Goal: Task Accomplishment & Management: Use online tool/utility

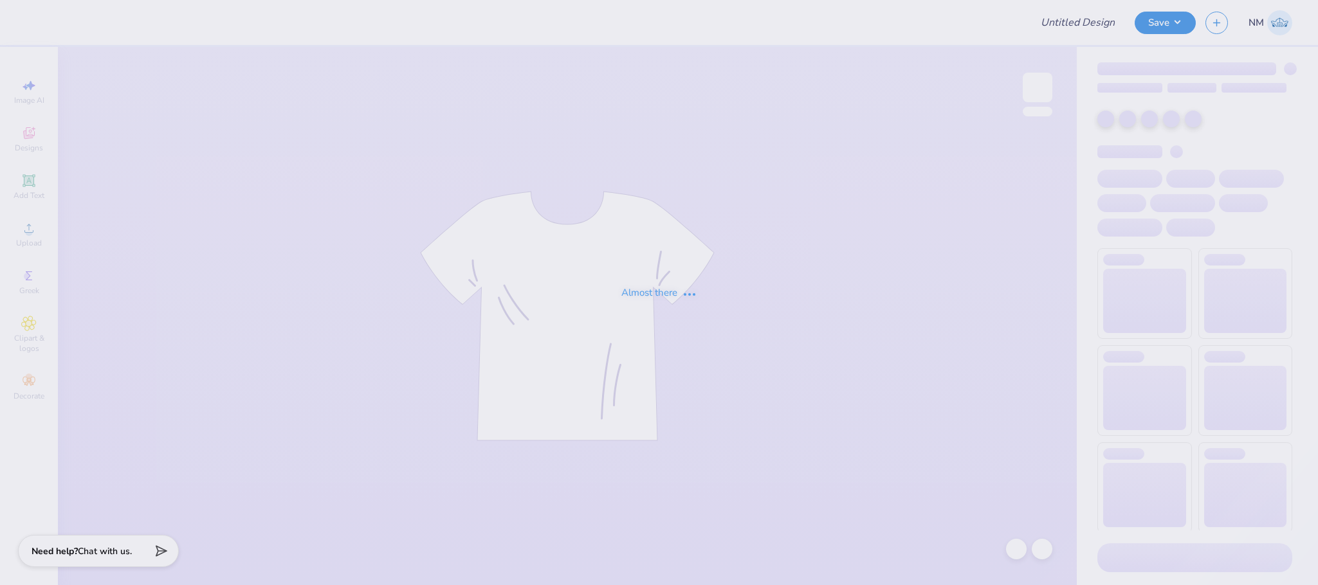
type input "Merch for KIN"
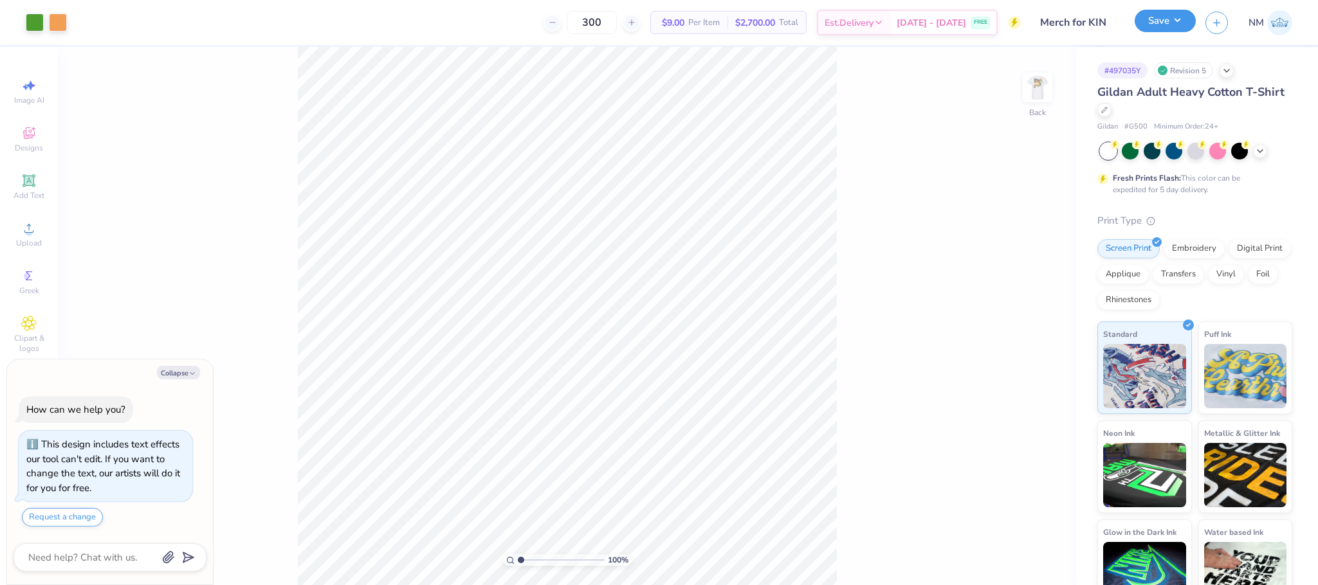
click at [1141, 19] on button "Save" at bounding box center [1165, 21] width 61 height 23
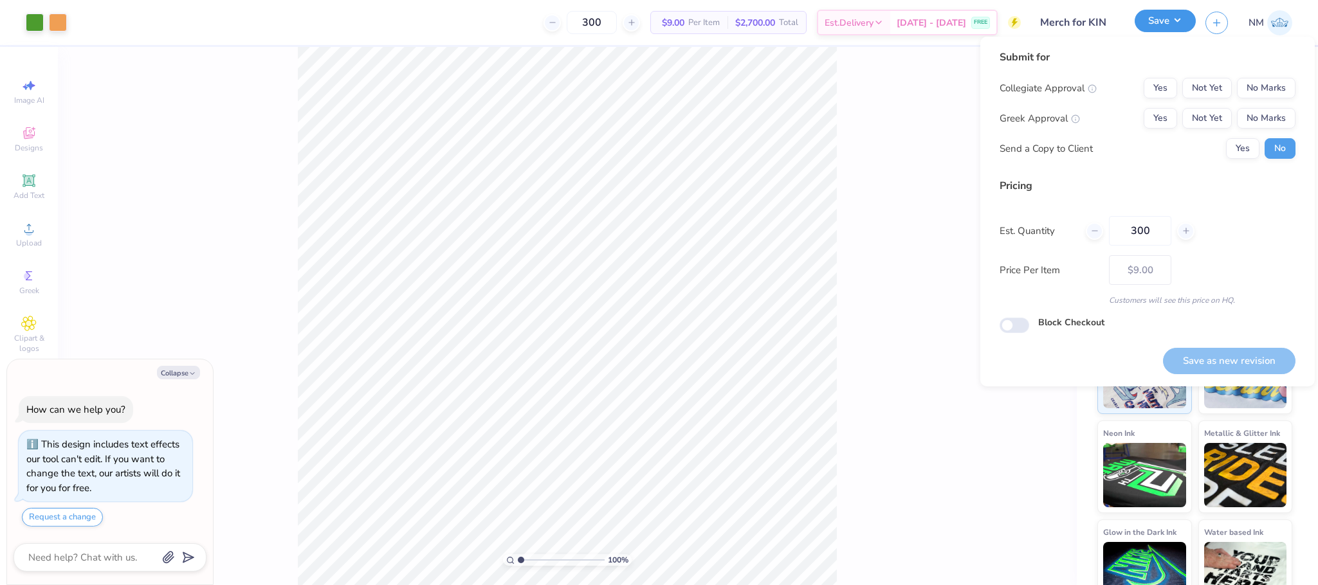
type textarea "x"
click at [1291, 83] on button "No Marks" at bounding box center [1266, 88] width 59 height 21
click at [1277, 108] on button "No Marks" at bounding box center [1266, 118] width 59 height 21
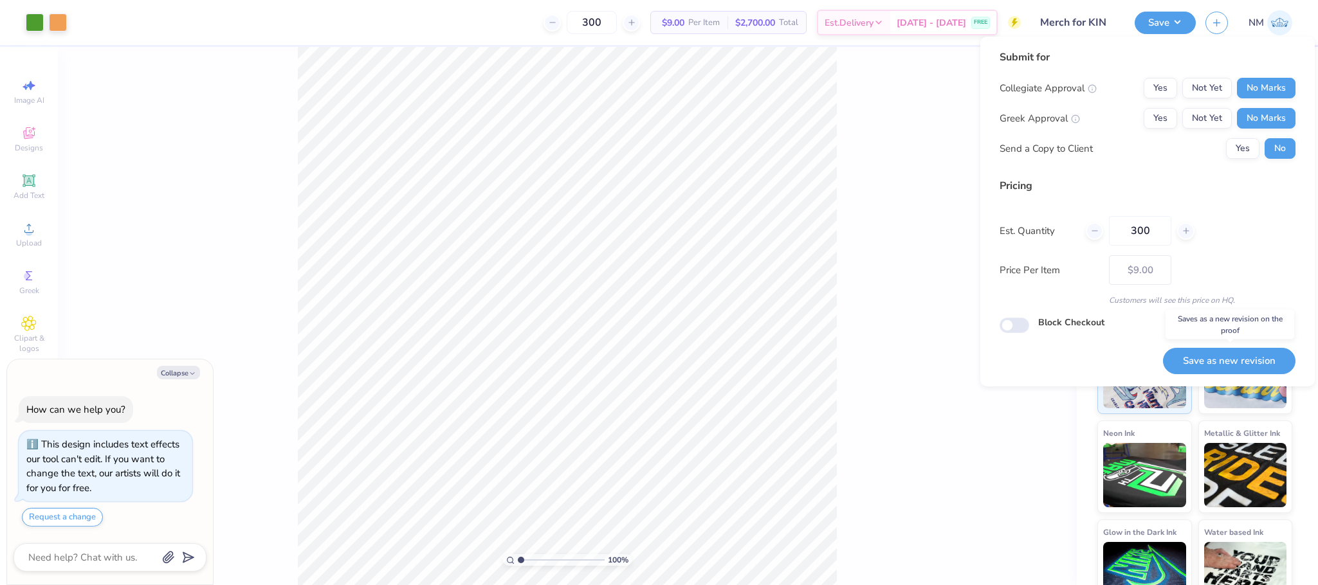
drag, startPoint x: 1224, startPoint y: 364, endPoint x: 1218, endPoint y: 358, distance: 8.7
click at [1224, 363] on button "Save as new revision" at bounding box center [1229, 361] width 133 height 26
type input "$9.00"
type textarea "x"
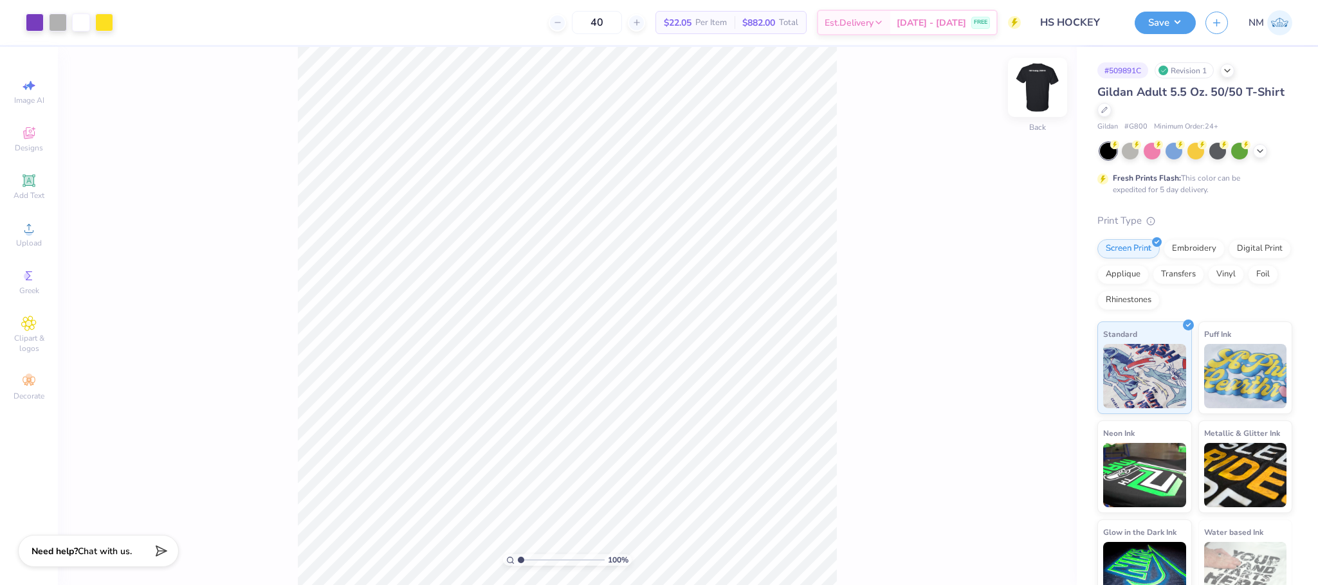
click at [1048, 79] on img at bounding box center [1037, 87] width 51 height 51
click at [1108, 108] on icon at bounding box center [1105, 109] width 6 height 6
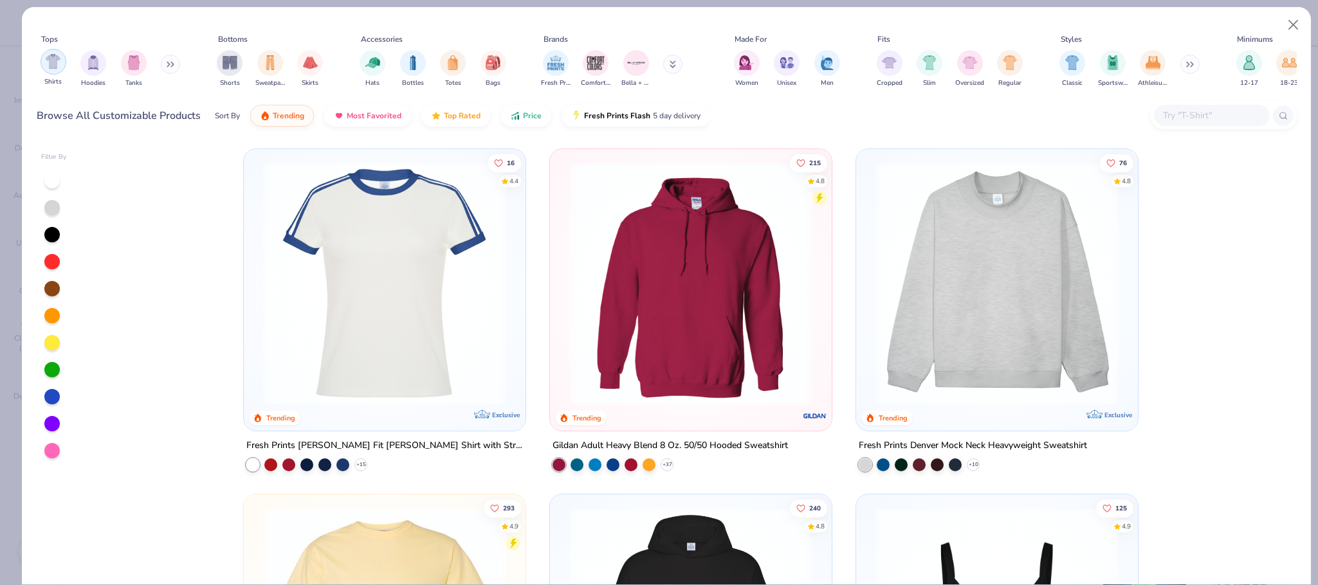
click at [55, 60] on img "filter for Shirts" at bounding box center [53, 61] width 15 height 15
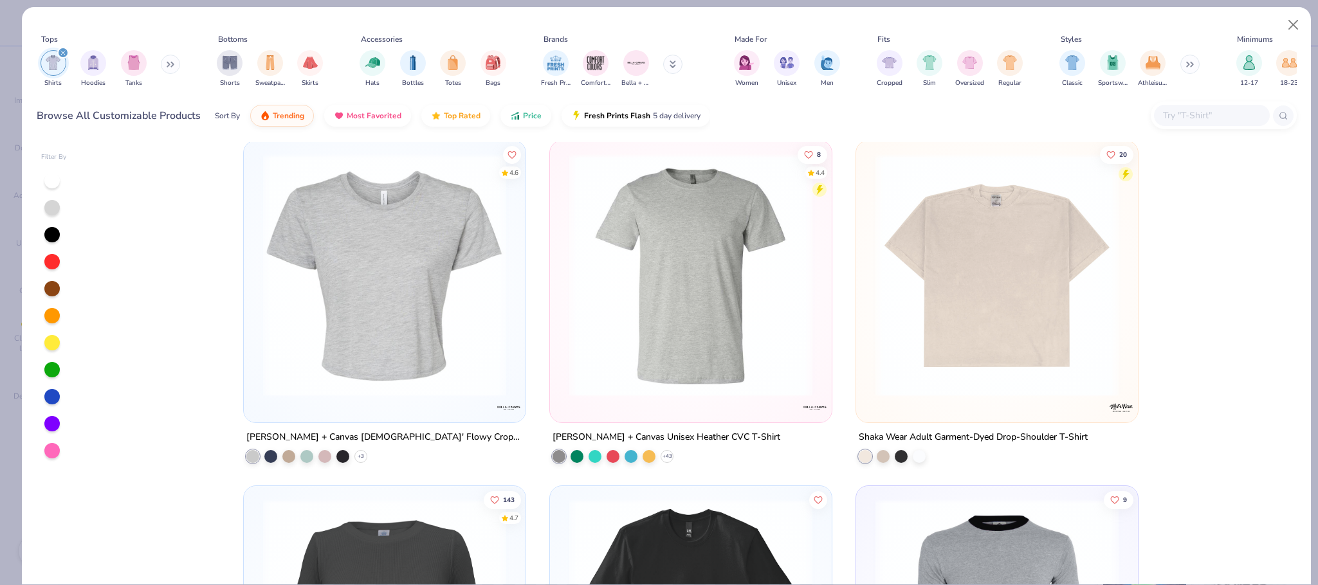
scroll to position [2796, 0]
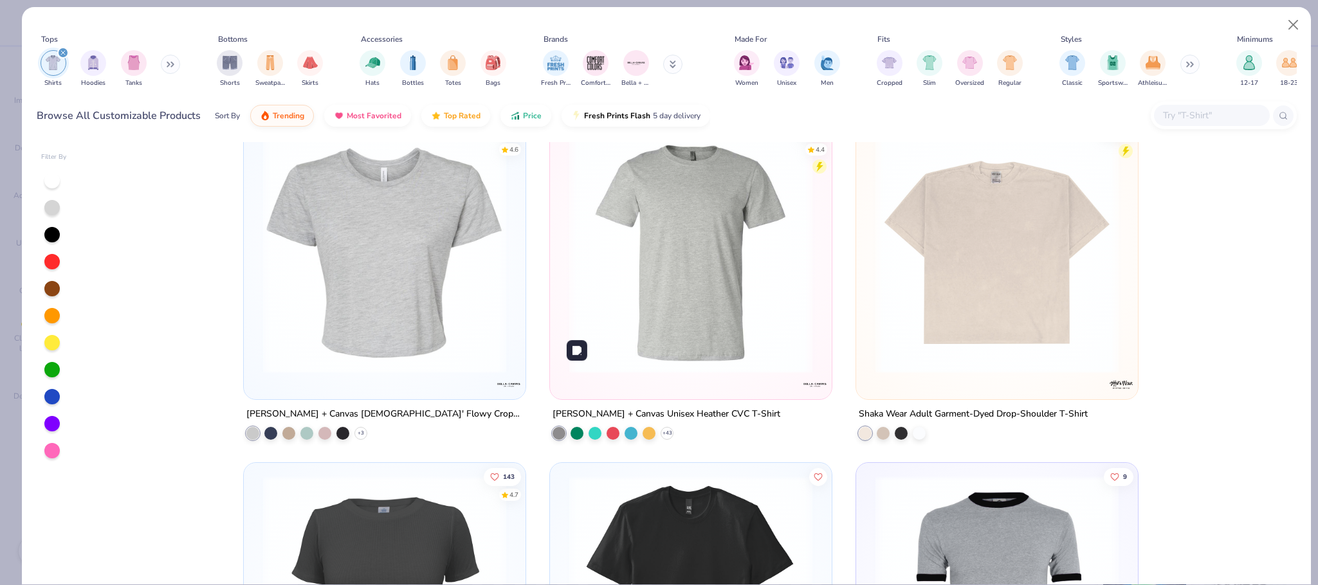
click at [755, 294] on div at bounding box center [435, 252] width 768 height 243
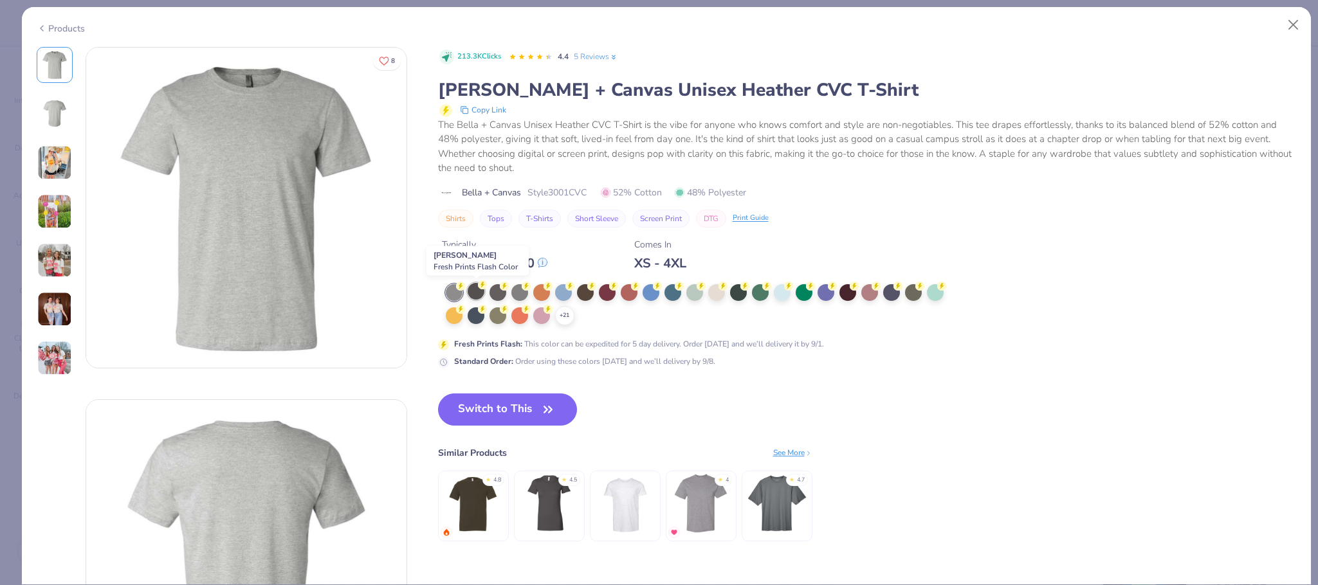
click at [474, 290] on div at bounding box center [476, 291] width 17 height 17
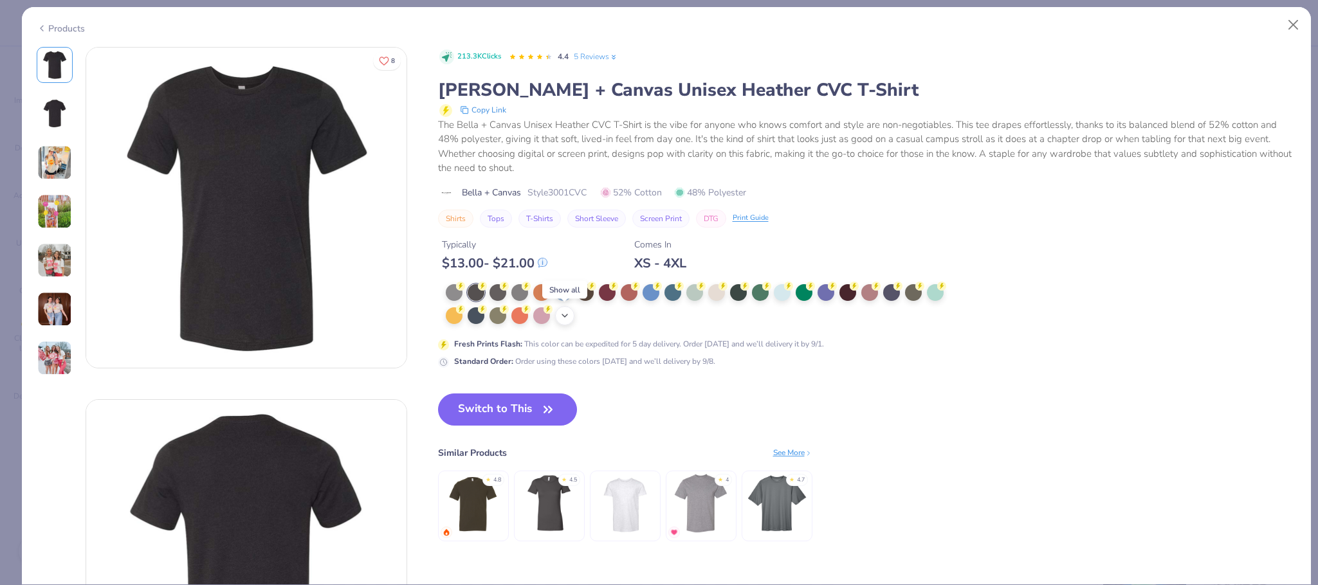
click at [564, 315] on icon at bounding box center [565, 316] width 10 height 10
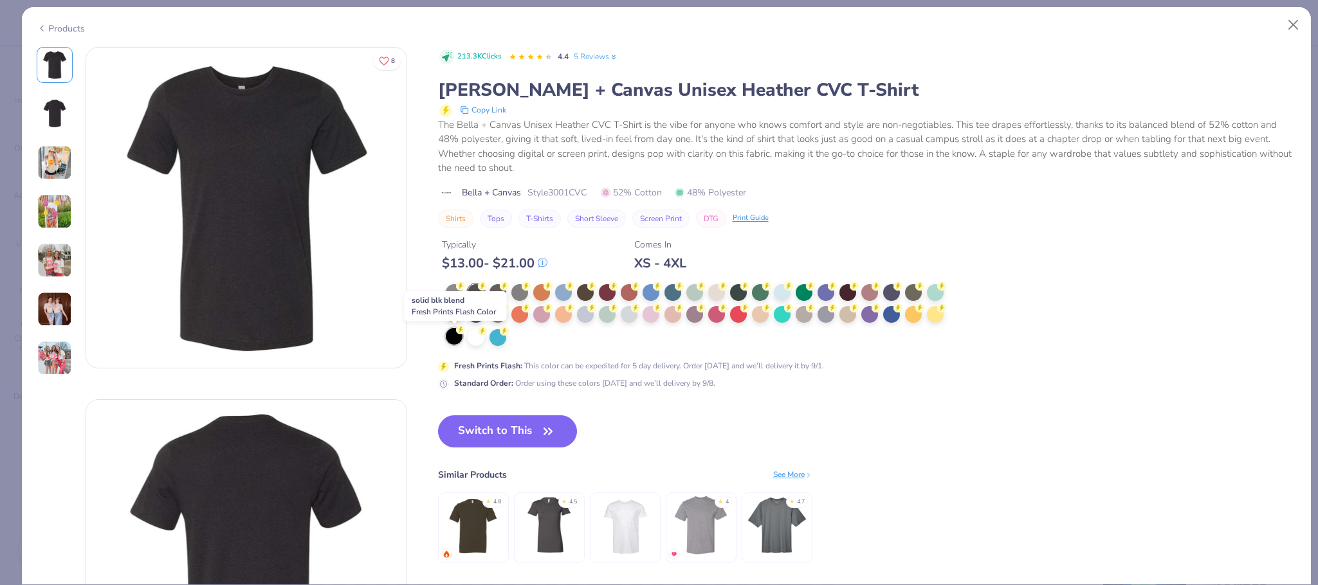
click at [459, 342] on div at bounding box center [454, 336] width 17 height 17
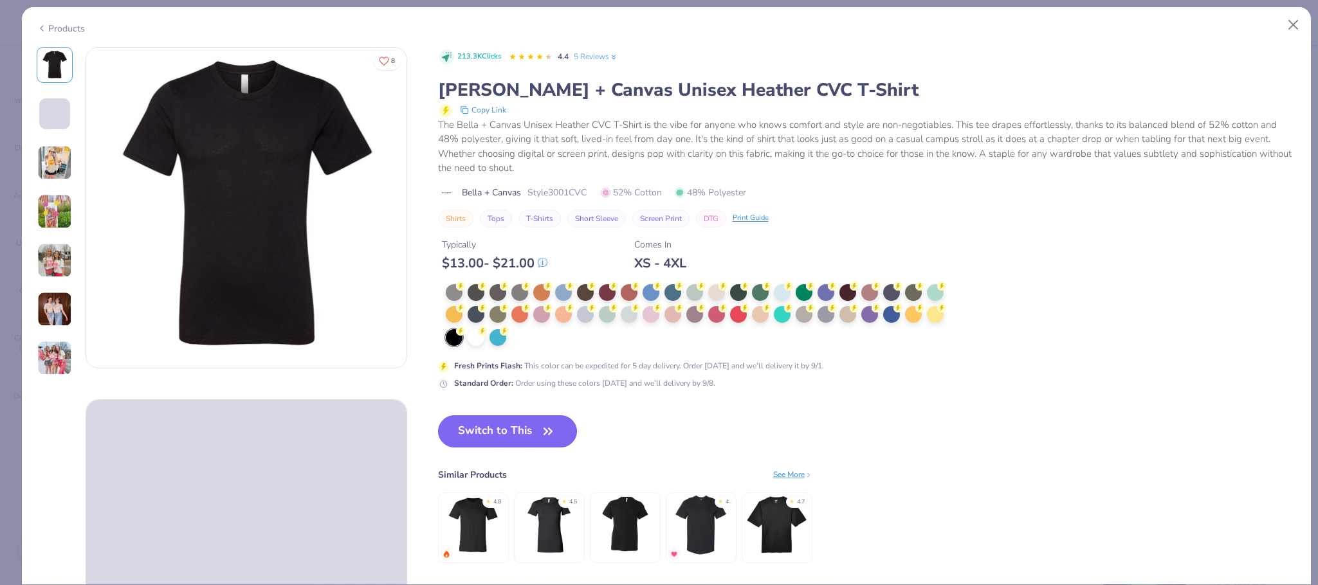
click at [500, 419] on button "Switch to This" at bounding box center [508, 432] width 140 height 32
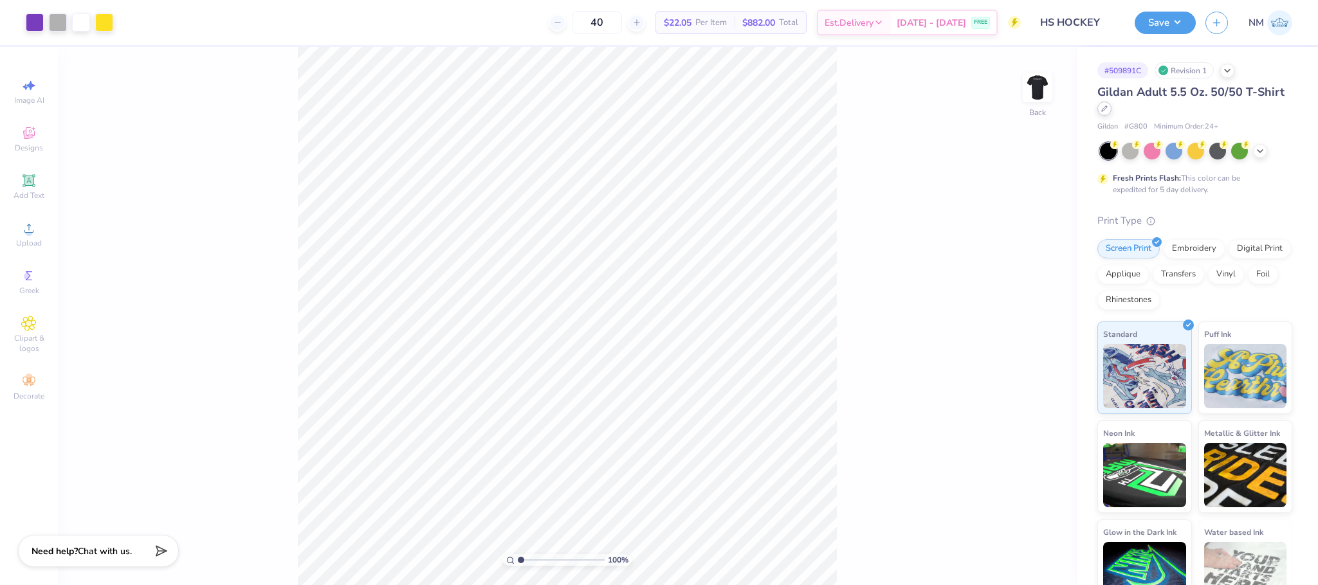
click at [1107, 107] on icon at bounding box center [1104, 108] width 5 height 5
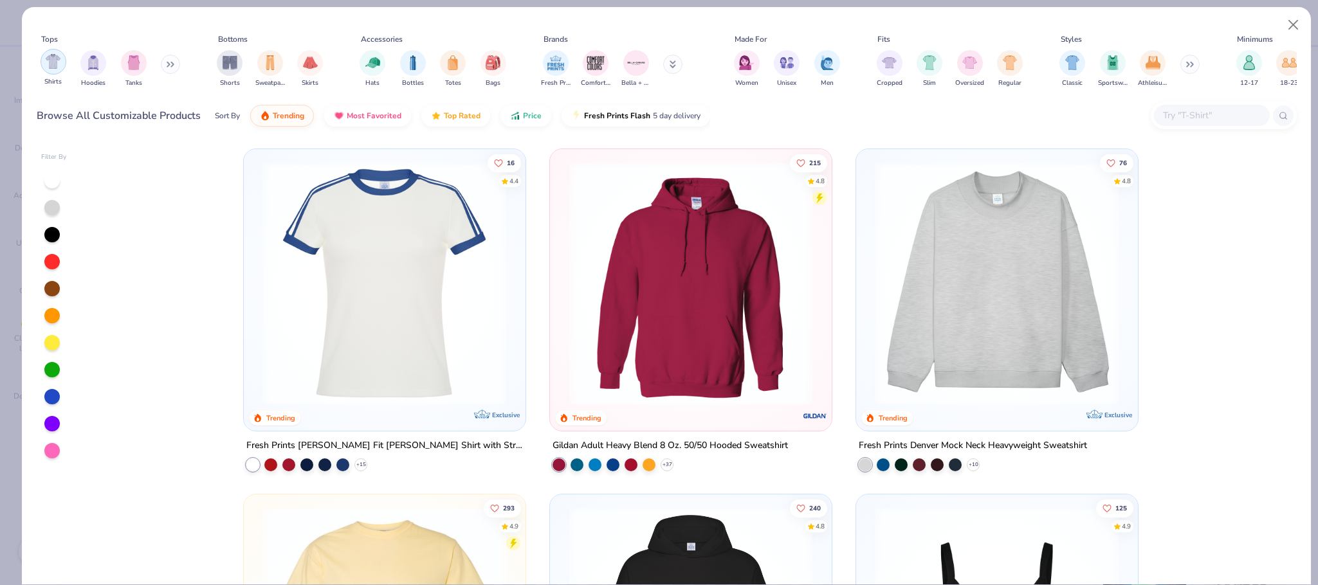
click at [51, 66] on img "filter for Shirts" at bounding box center [53, 61] width 15 height 15
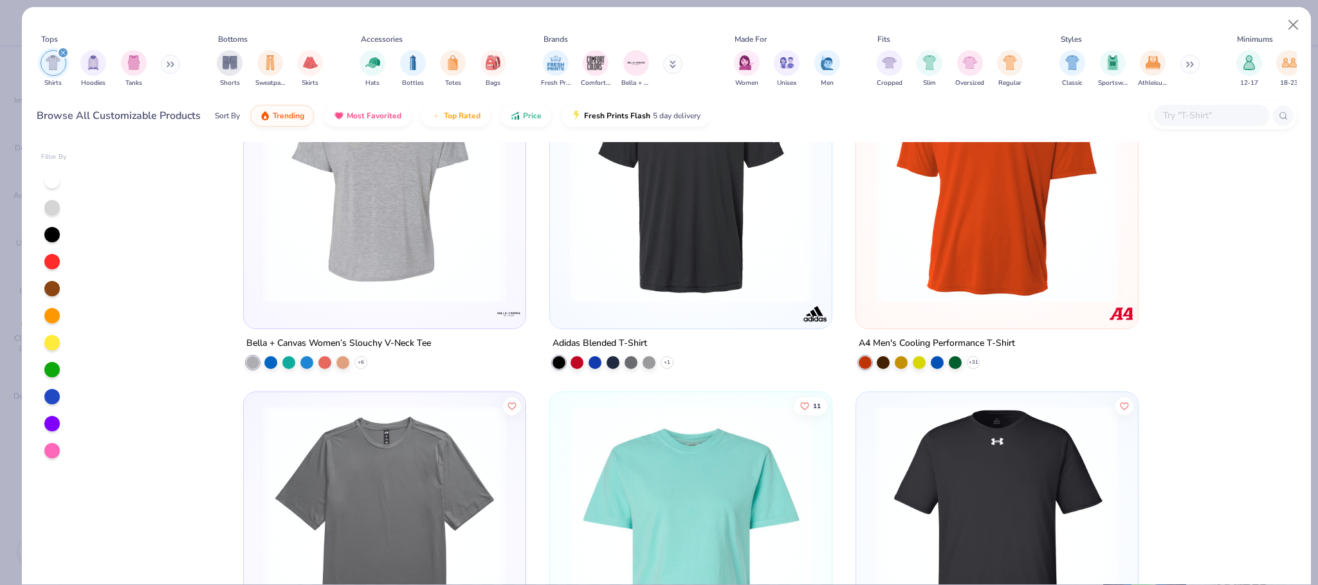
scroll to position [4371, 0]
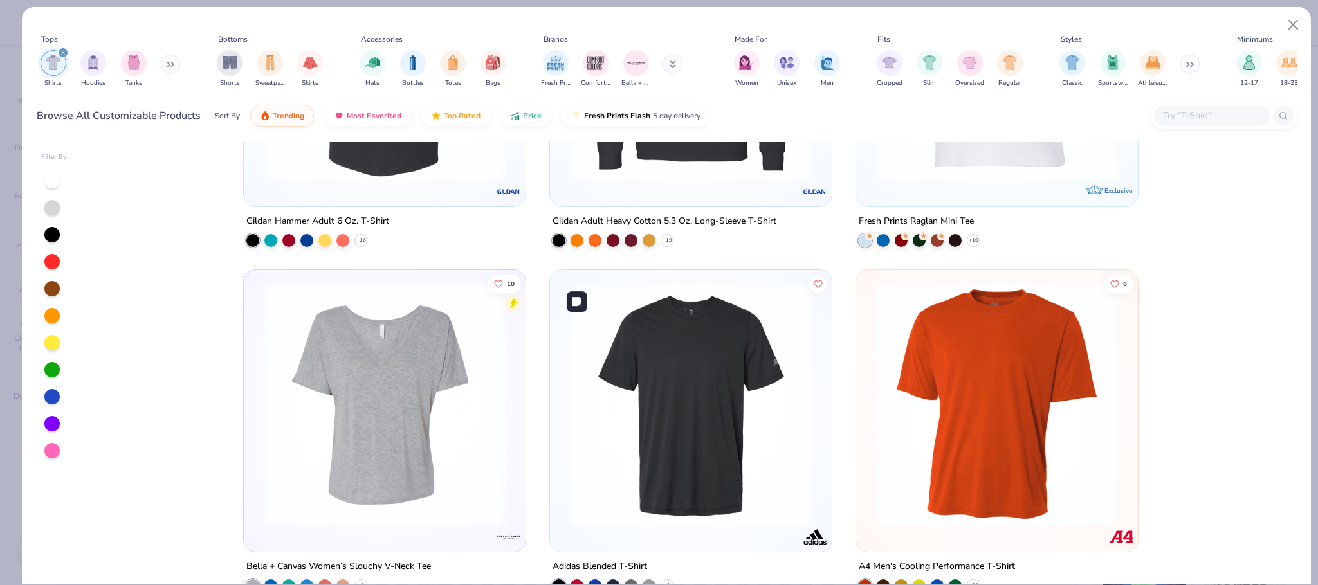
click at [689, 485] on img at bounding box center [691, 404] width 256 height 243
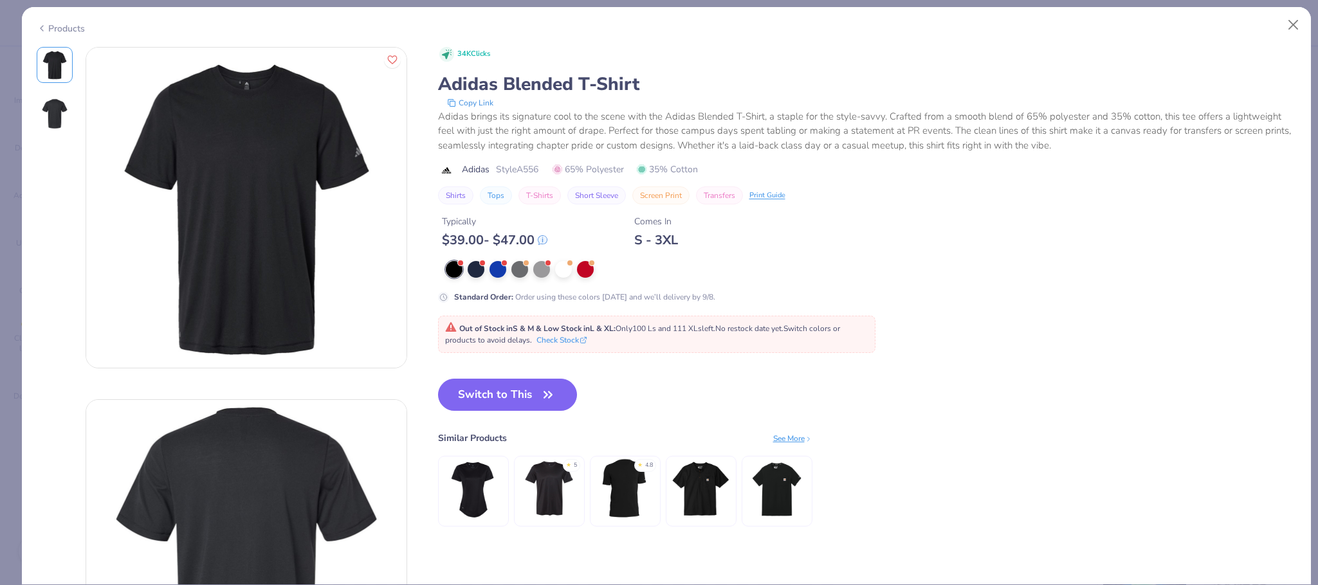
click at [41, 25] on icon at bounding box center [42, 28] width 10 height 15
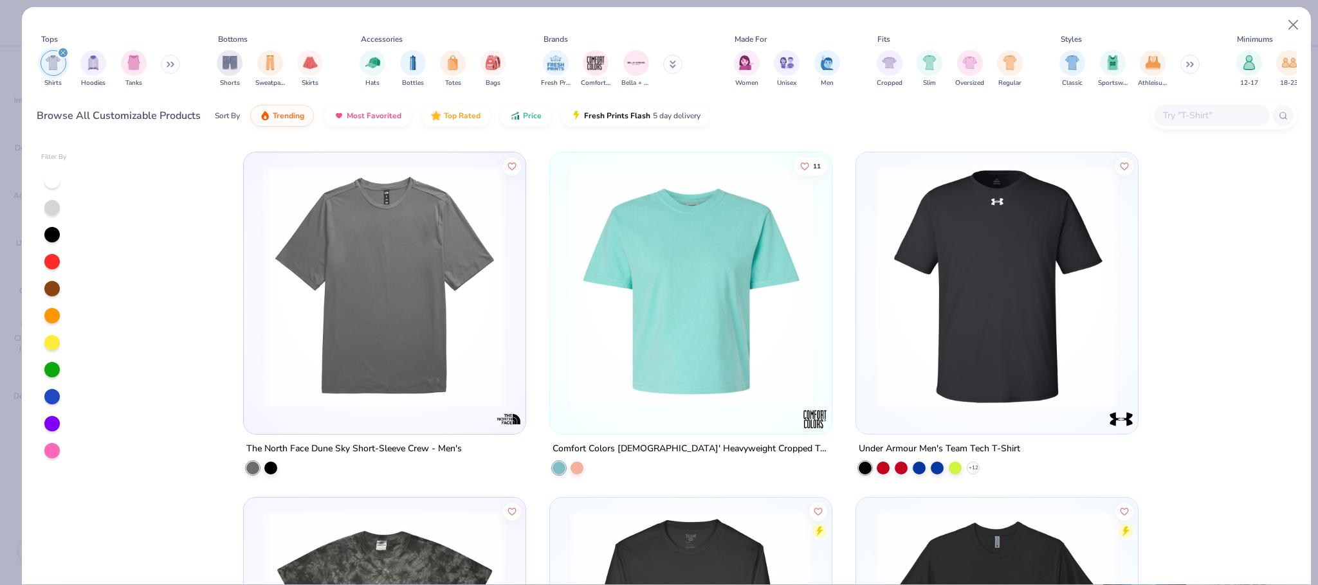
scroll to position [4835, 0]
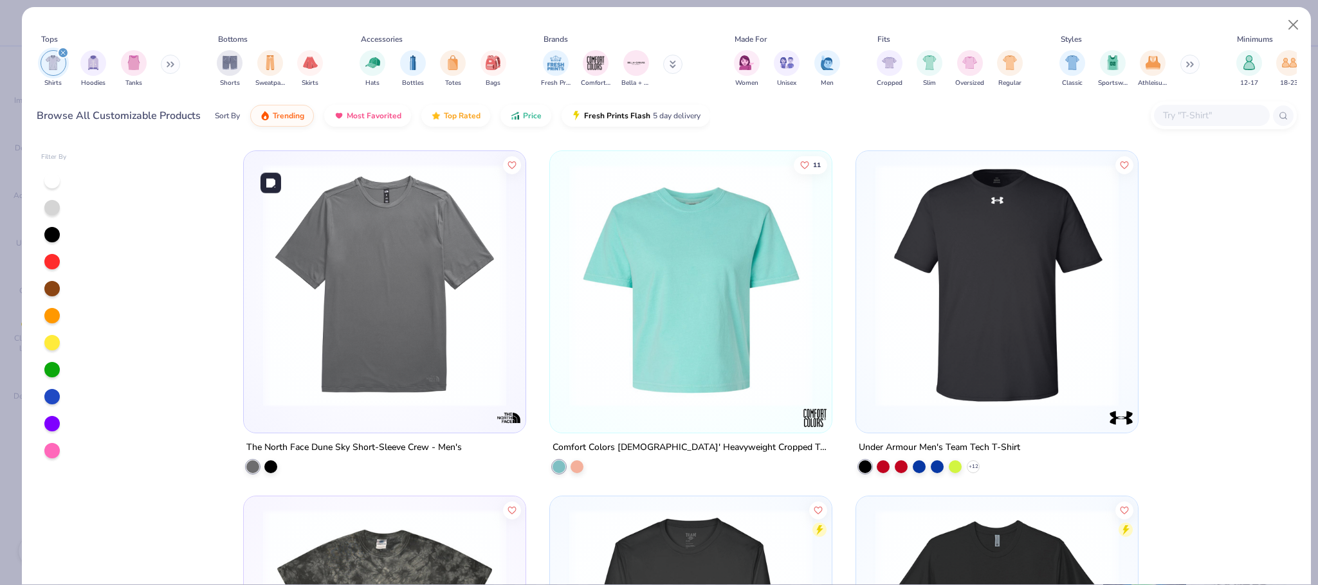
click at [382, 215] on img at bounding box center [385, 285] width 256 height 243
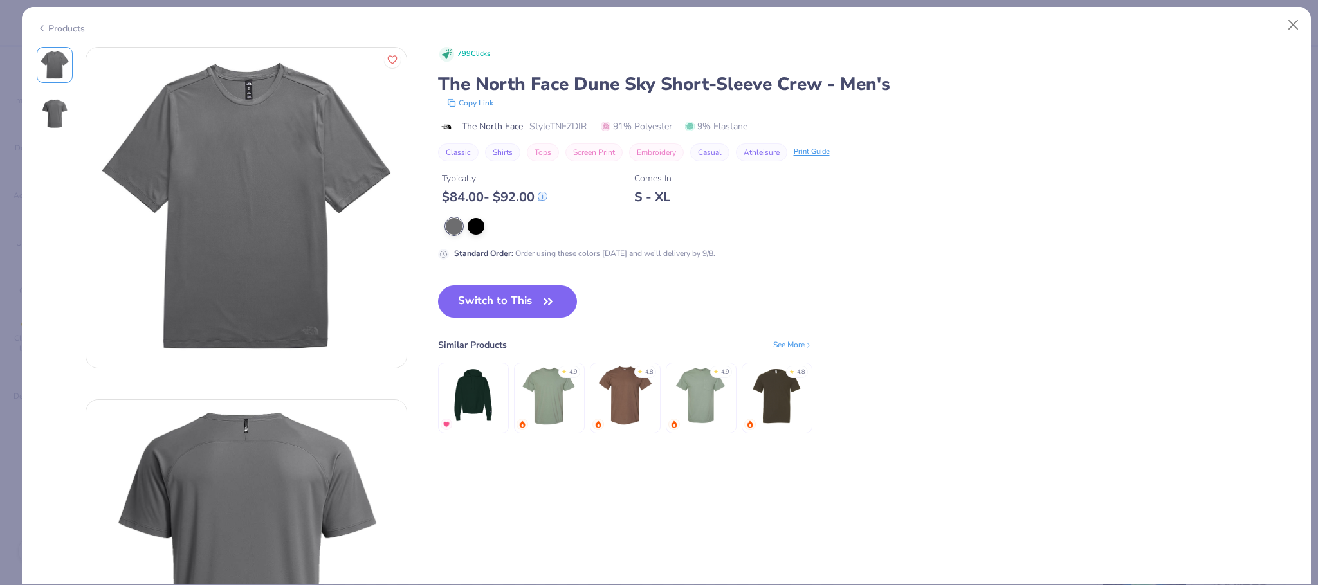
click at [66, 26] on div "Products" at bounding box center [61, 29] width 48 height 14
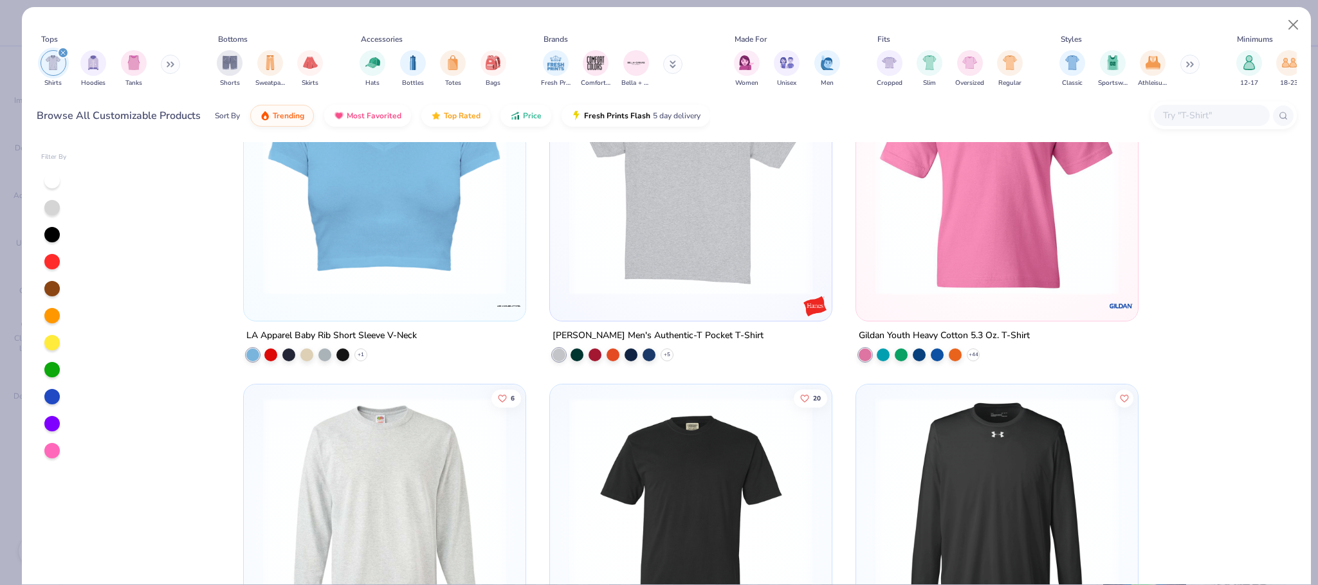
scroll to position [5880, 0]
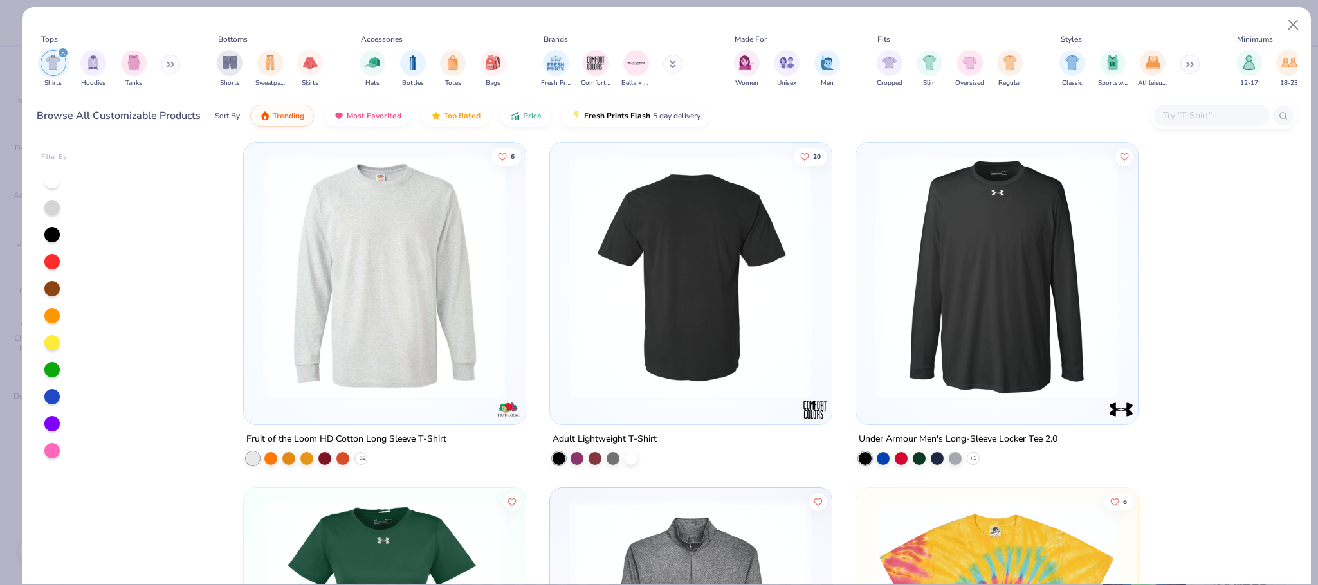
click at [631, 279] on div at bounding box center [691, 277] width 768 height 243
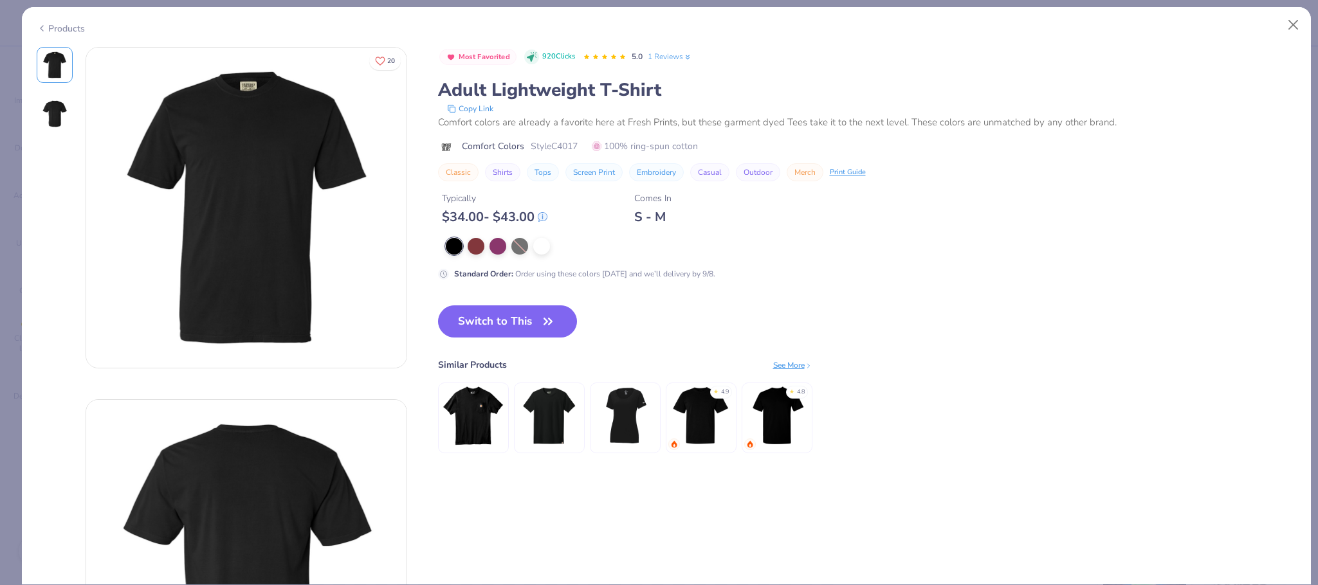
click at [51, 25] on div "Products" at bounding box center [61, 29] width 48 height 14
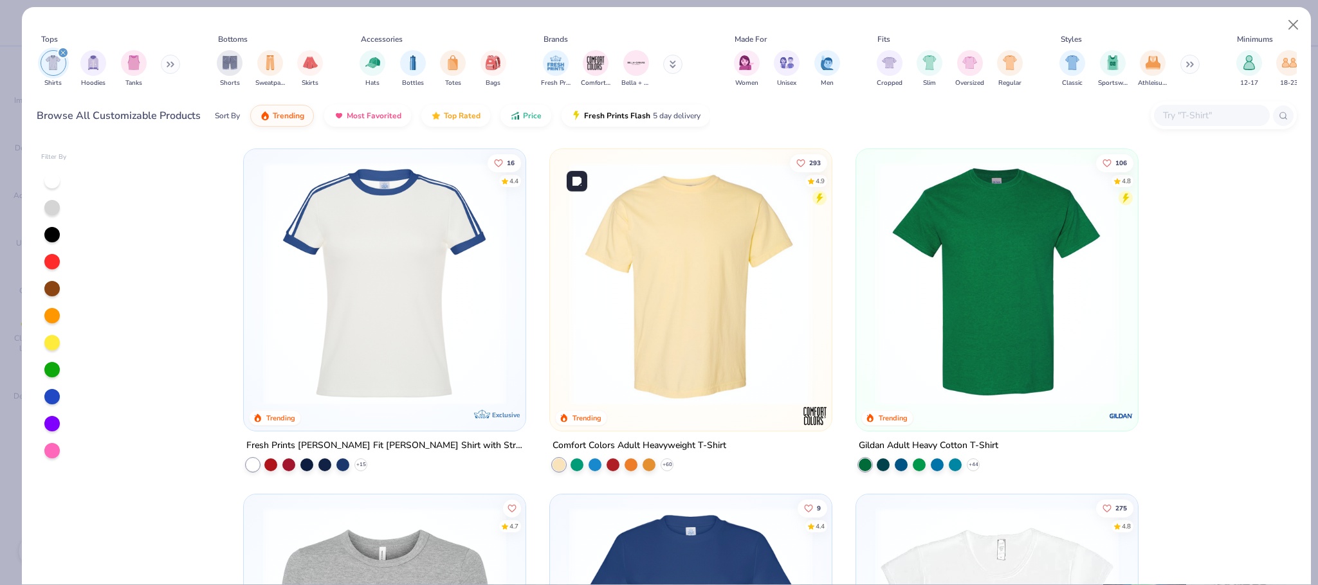
click at [652, 297] on img at bounding box center [691, 283] width 256 height 243
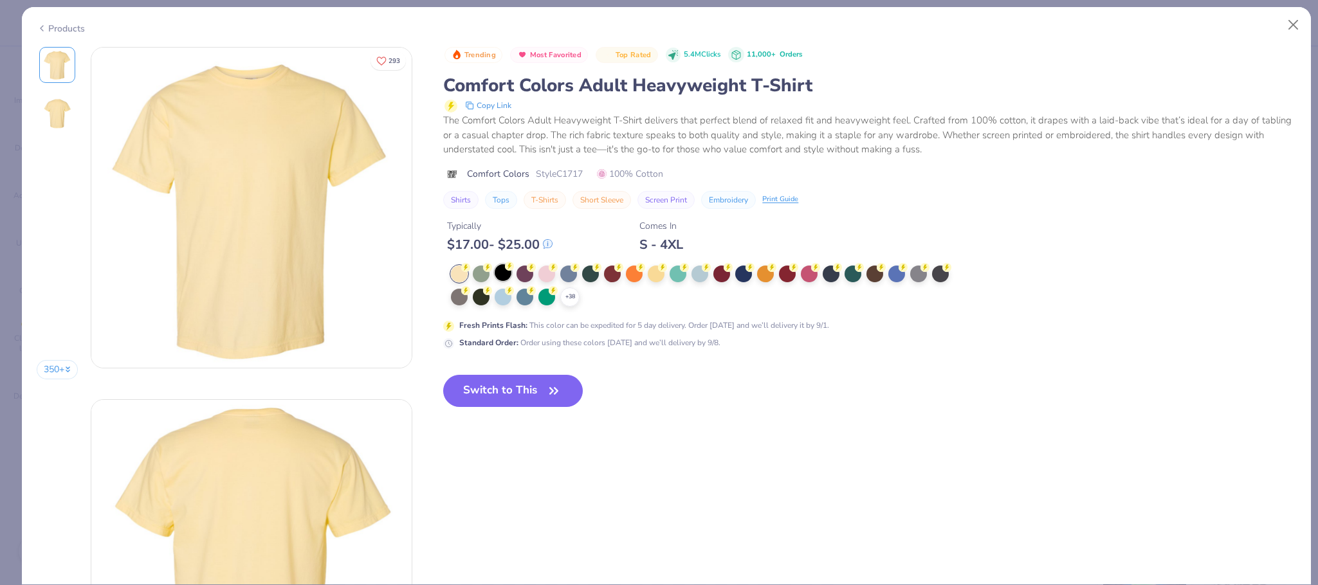
click at [510, 278] on div at bounding box center [503, 272] width 17 height 17
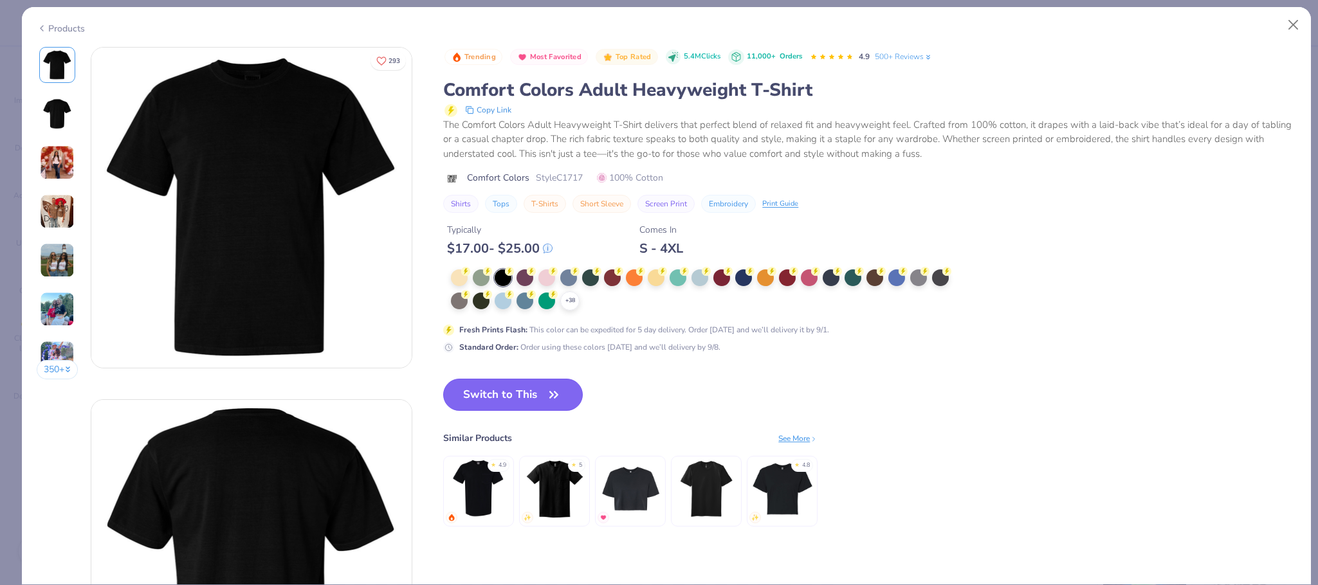
click at [530, 394] on button "Switch to This" at bounding box center [513, 395] width 140 height 32
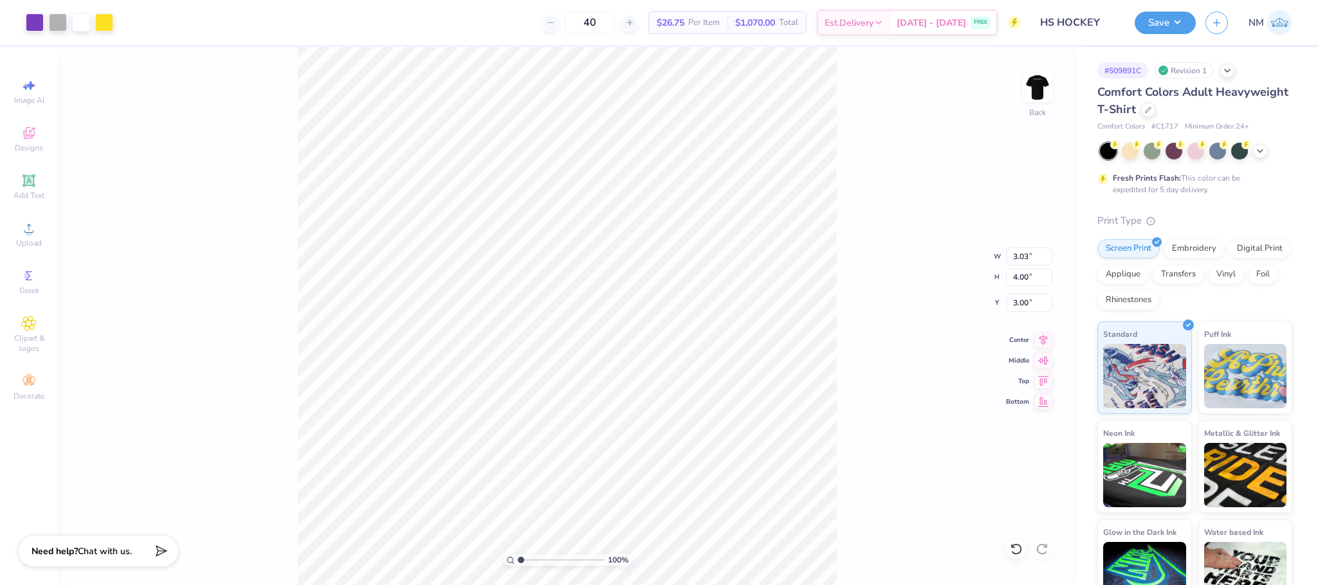
type input "3.00"
click at [1152, 23] on button "Save" at bounding box center [1165, 21] width 61 height 23
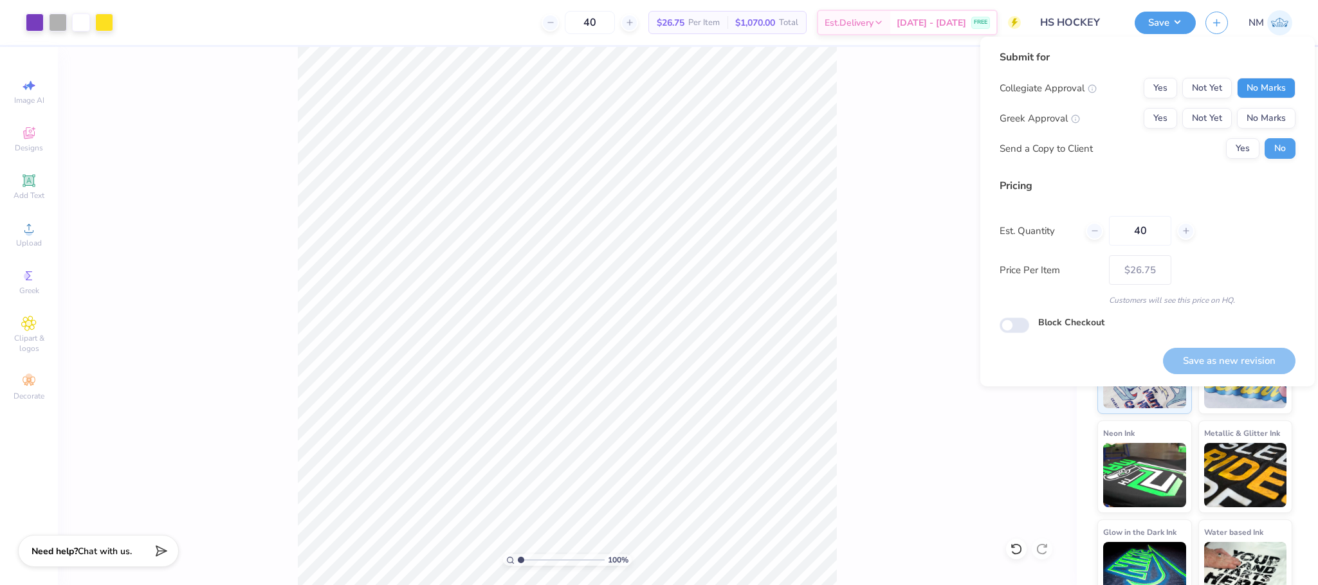
click at [1269, 88] on button "No Marks" at bounding box center [1266, 88] width 59 height 21
click at [1269, 110] on button "No Marks" at bounding box center [1266, 118] width 59 height 21
click at [1216, 356] on button "Save as new revision" at bounding box center [1229, 361] width 133 height 26
type input "$26.75"
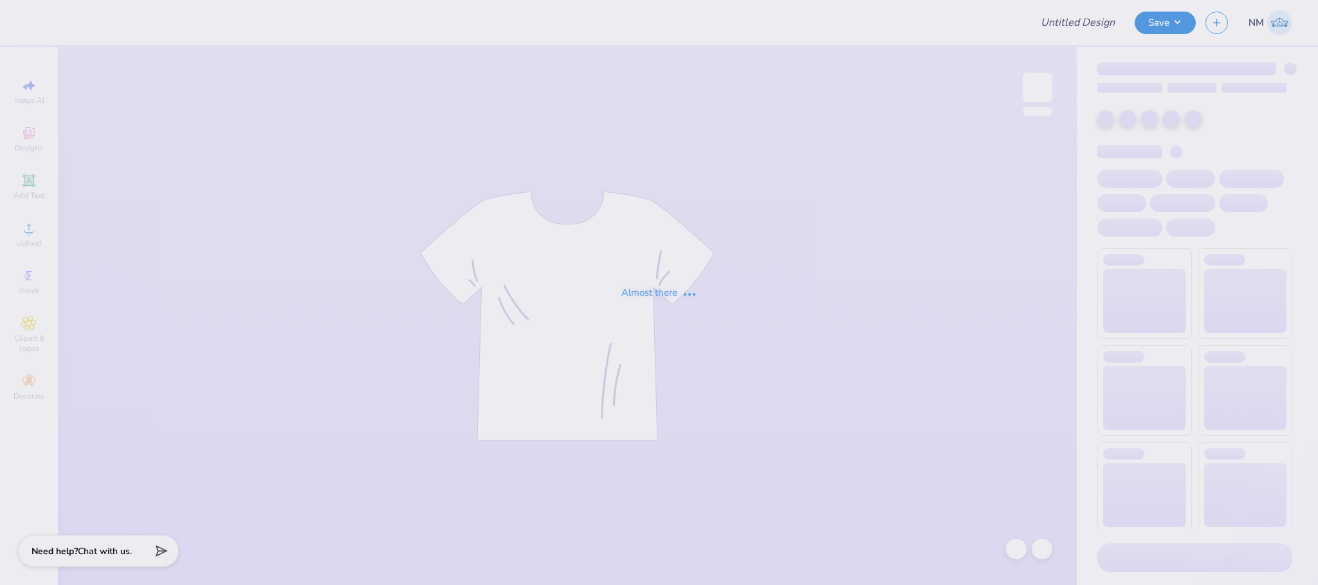
type input "HS HOCKEY"
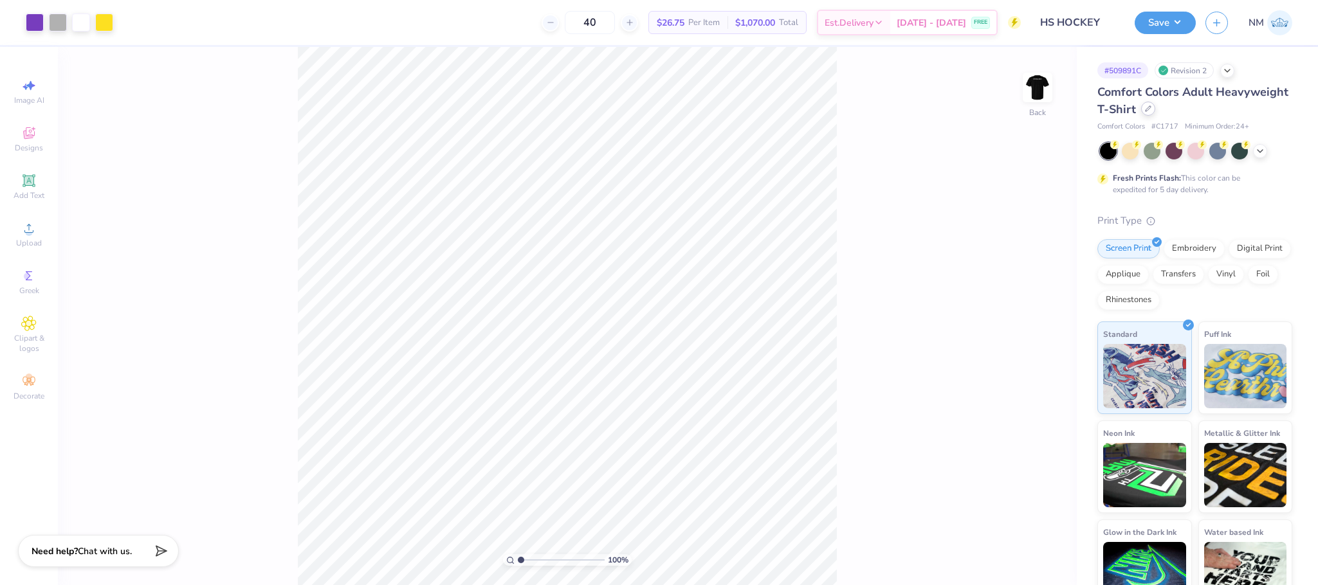
click at [1152, 112] on icon at bounding box center [1148, 109] width 6 height 6
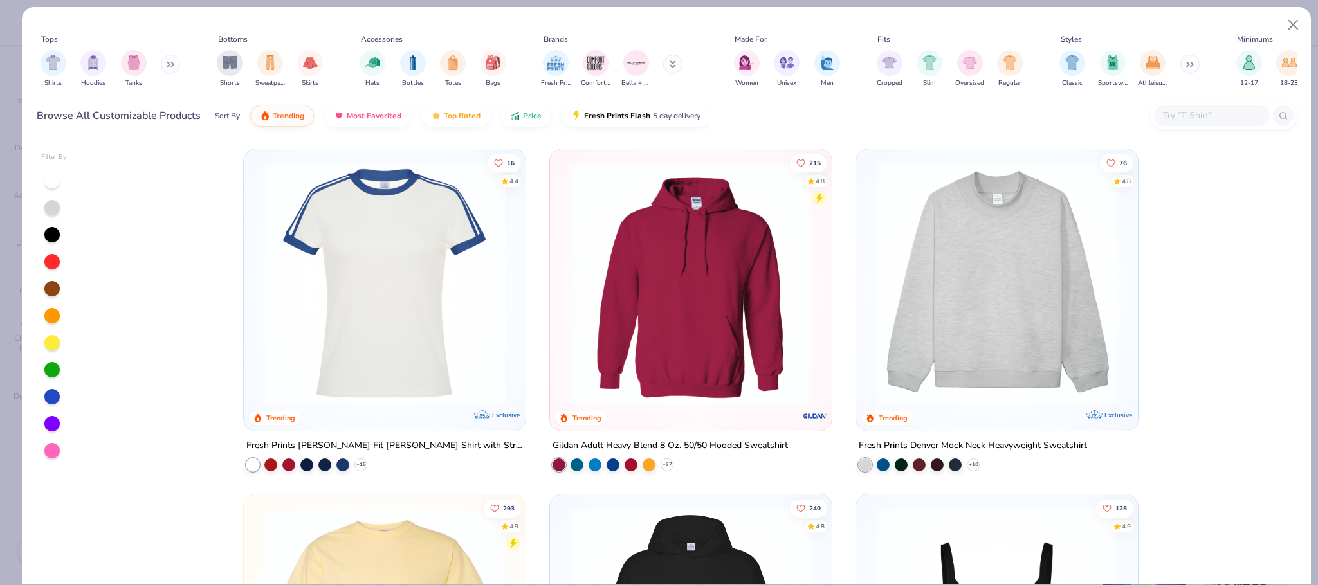
click at [1193, 109] on input "text" at bounding box center [1211, 115] width 99 height 15
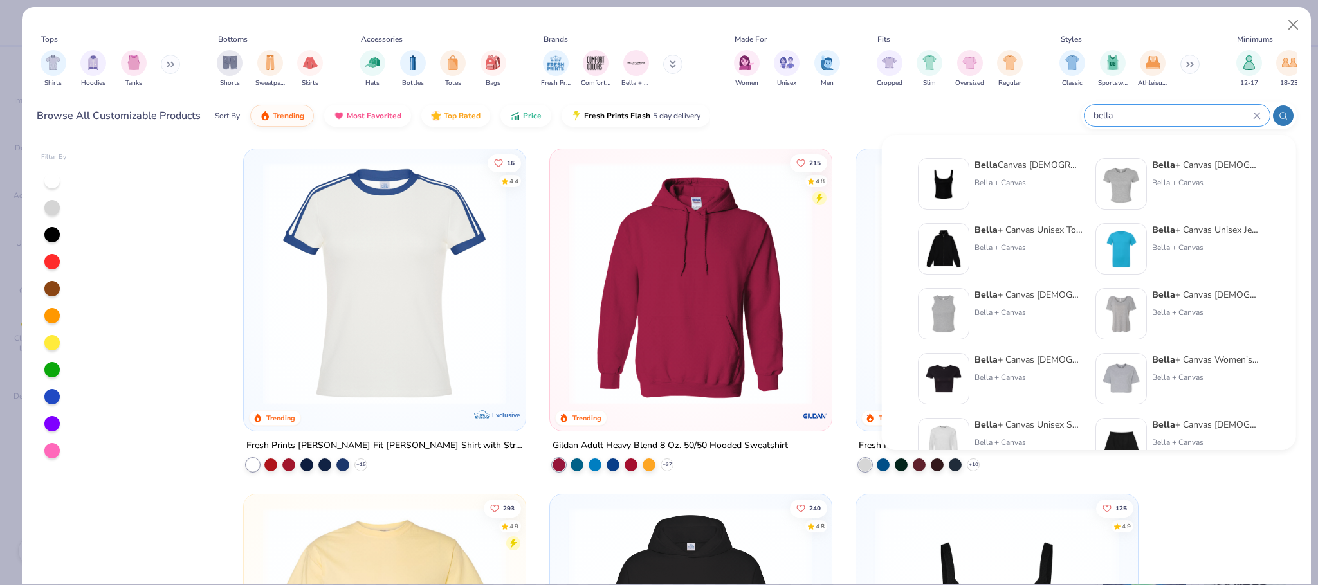
click at [1280, 115] on icon at bounding box center [1283, 115] width 9 height 9
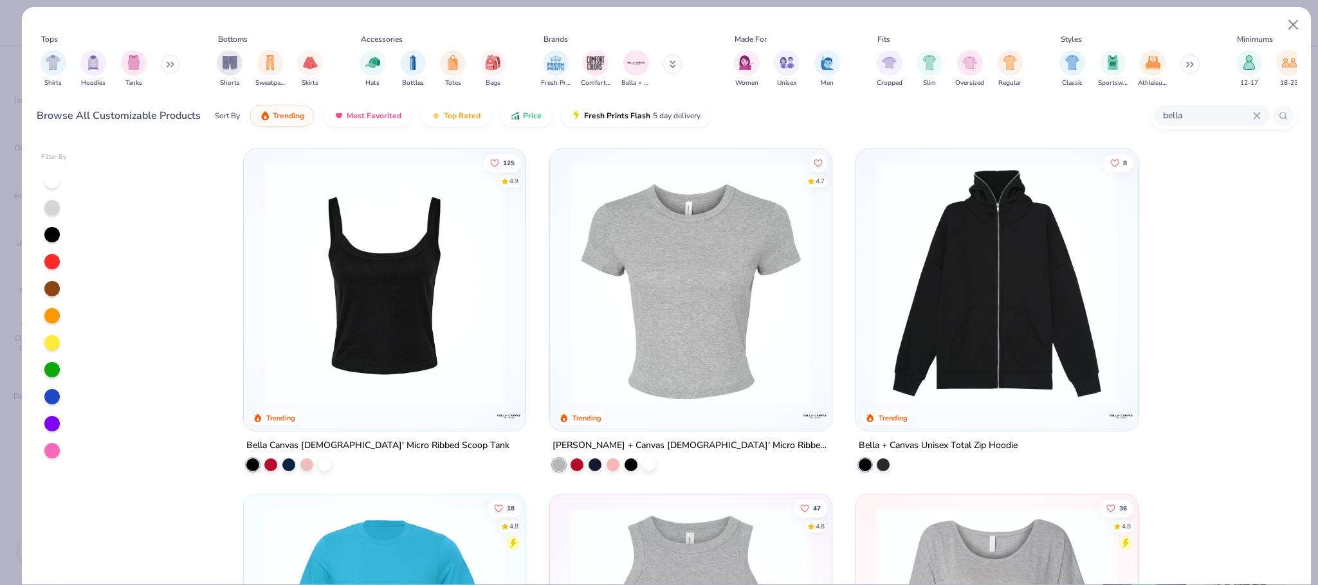
type input "bella"
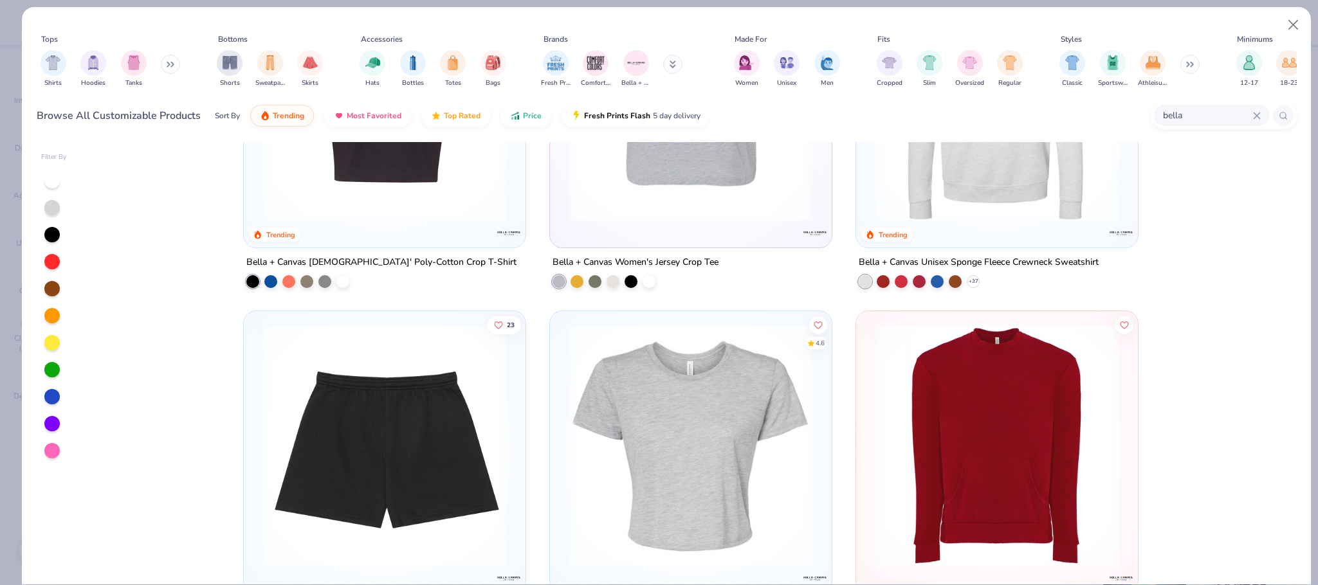
scroll to position [1234, 0]
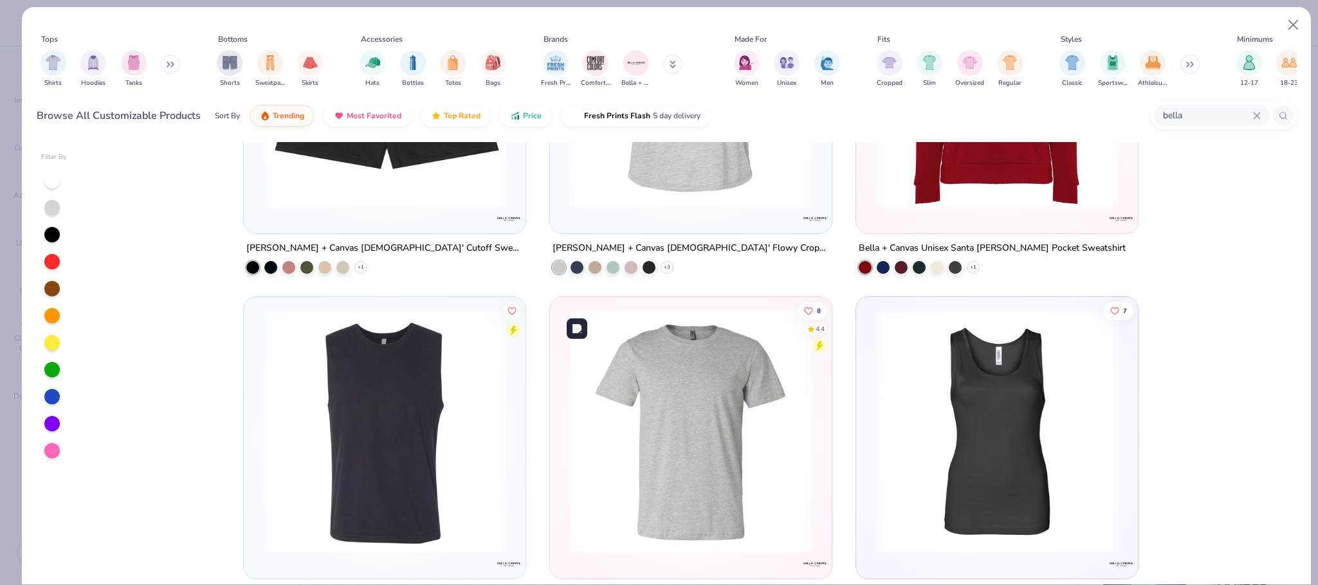
click at [708, 404] on img at bounding box center [691, 431] width 256 height 243
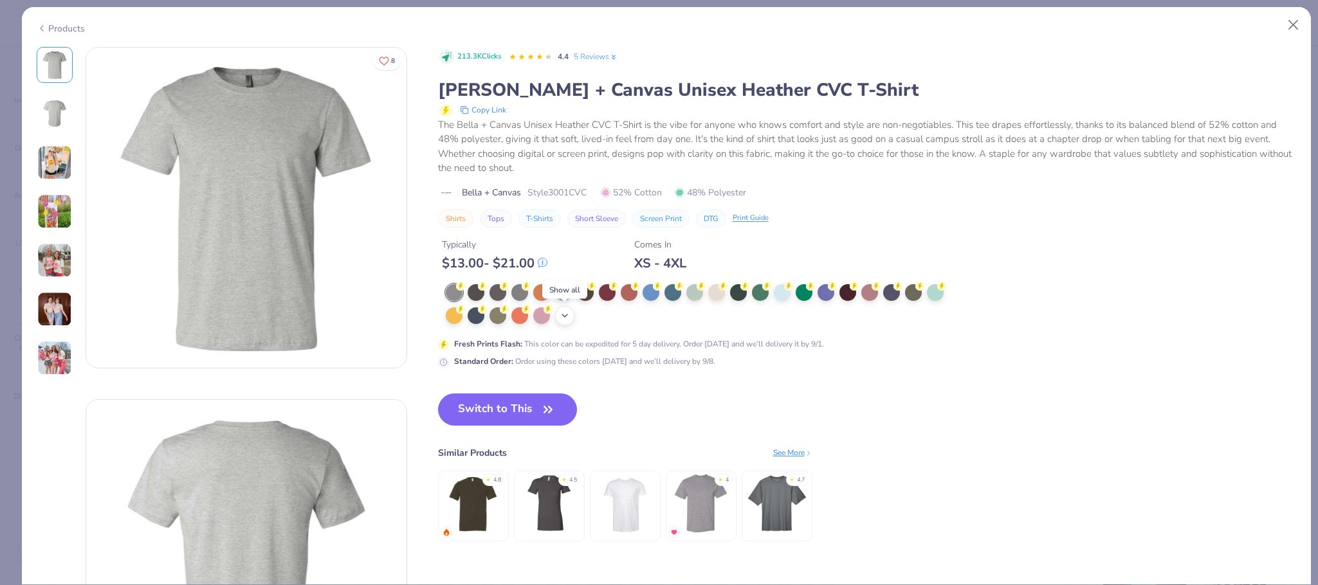
click at [566, 317] on icon at bounding box center [565, 316] width 10 height 10
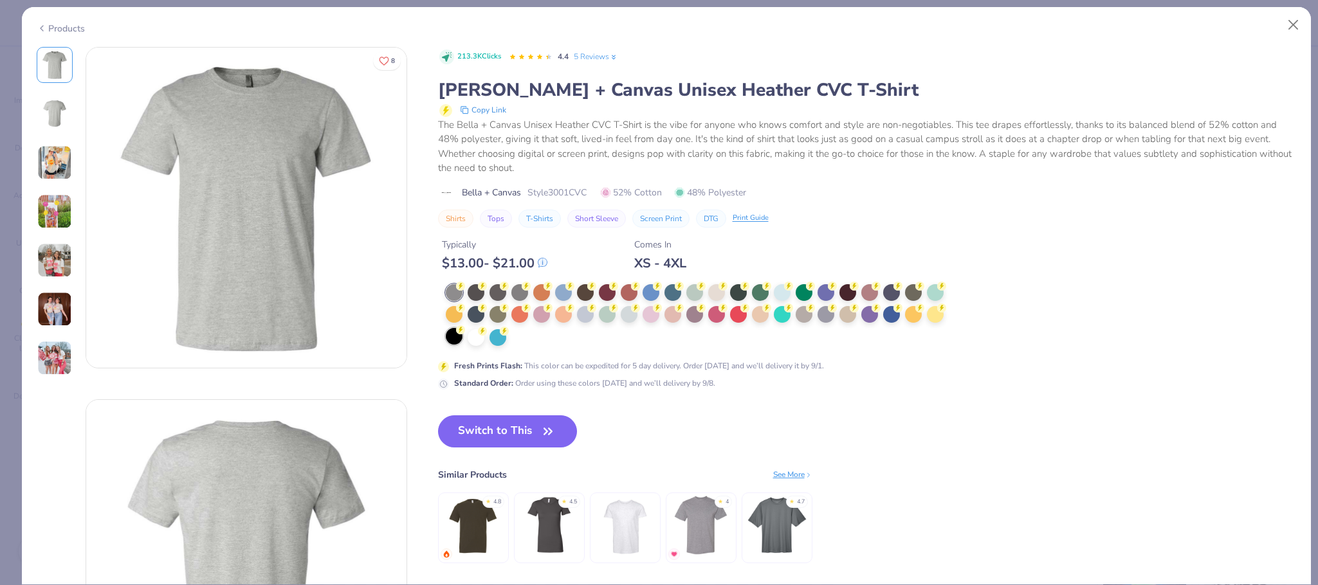
click at [450, 336] on div at bounding box center [454, 336] width 17 height 17
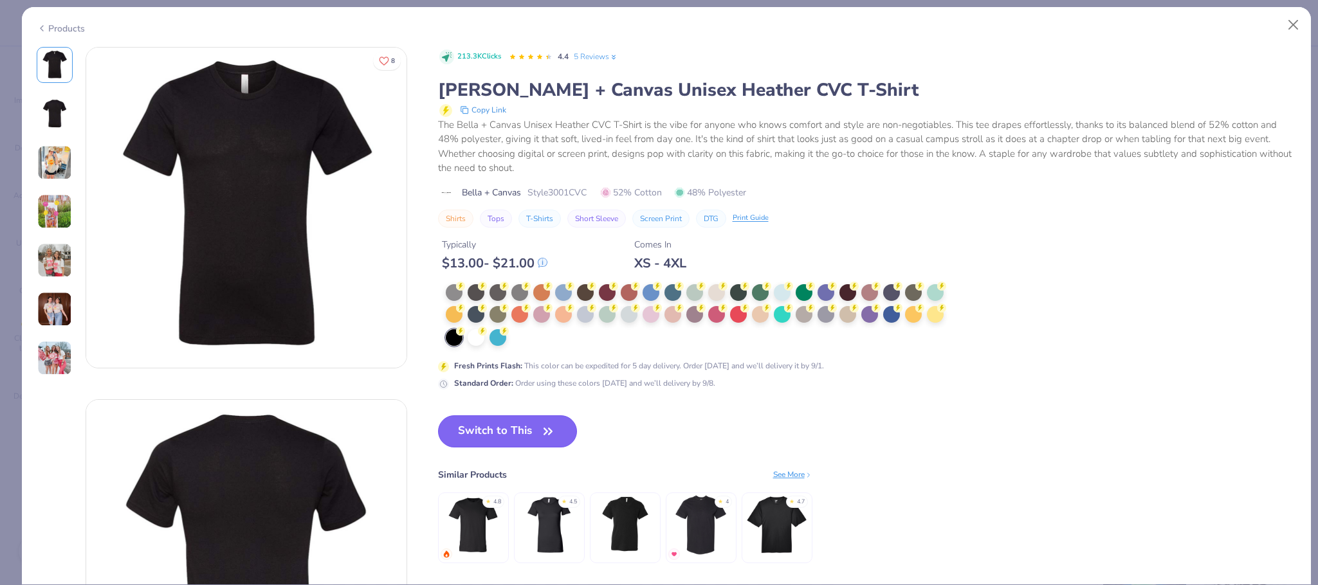
click at [481, 431] on button "Switch to This" at bounding box center [508, 432] width 140 height 32
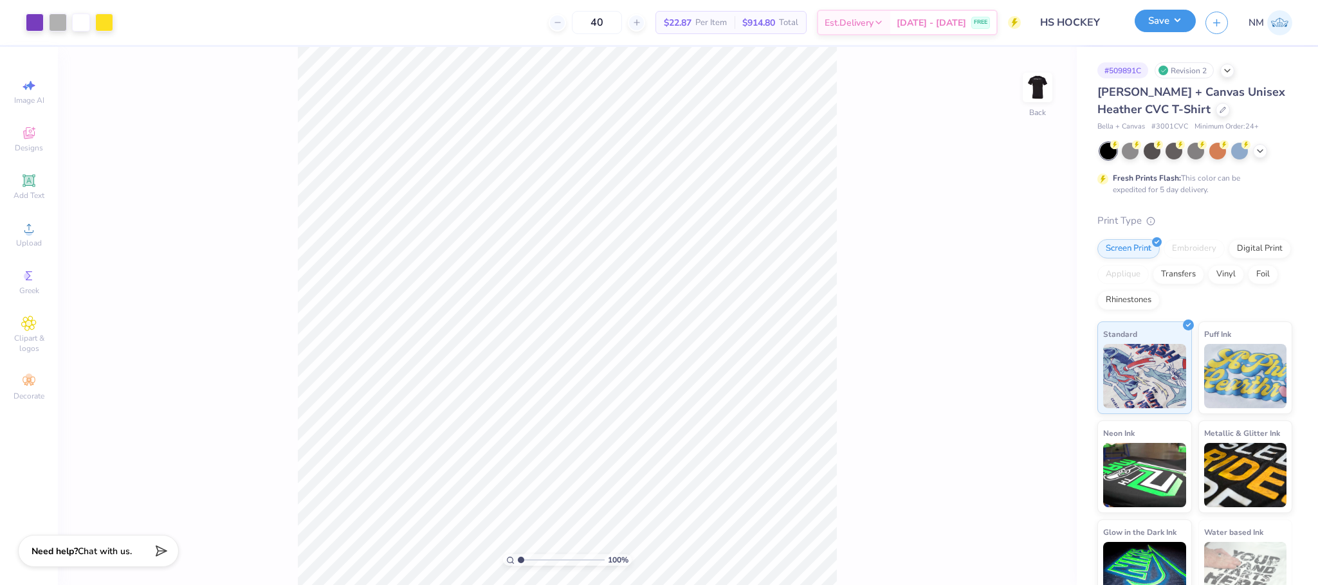
click at [1159, 16] on button "Save" at bounding box center [1165, 21] width 61 height 23
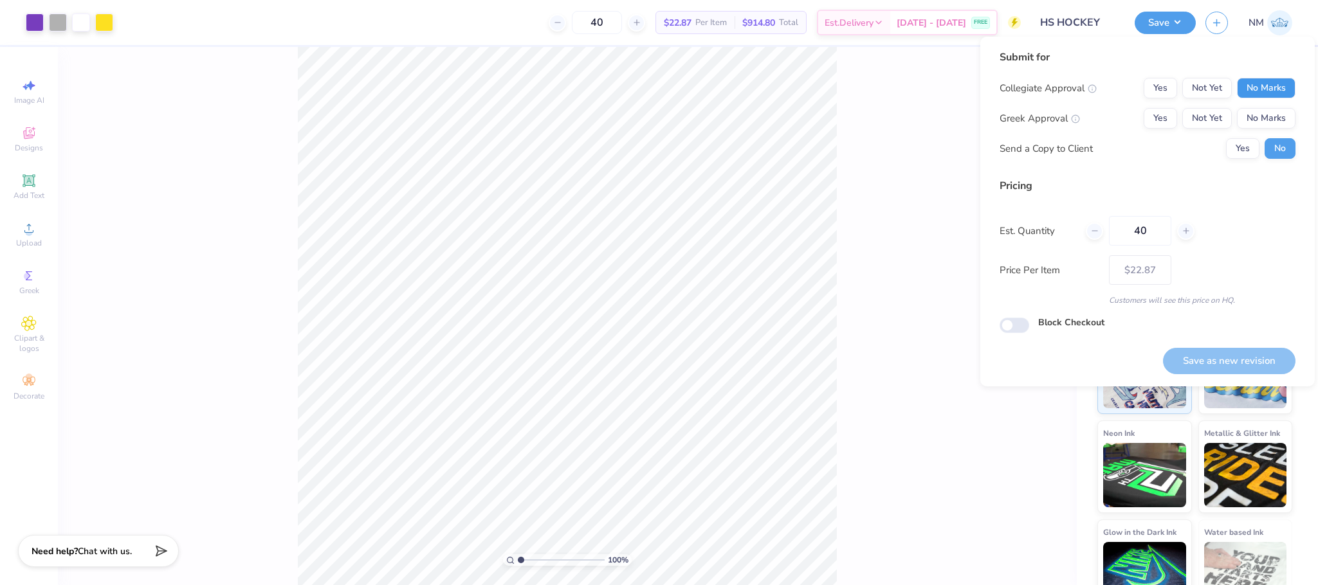
click at [1278, 84] on button "No Marks" at bounding box center [1266, 88] width 59 height 21
click at [1276, 120] on button "No Marks" at bounding box center [1266, 118] width 59 height 21
click at [1264, 357] on button "Save as new revision" at bounding box center [1229, 361] width 133 height 26
type input "$22.87"
